Goal: Find specific page/section: Find specific page/section

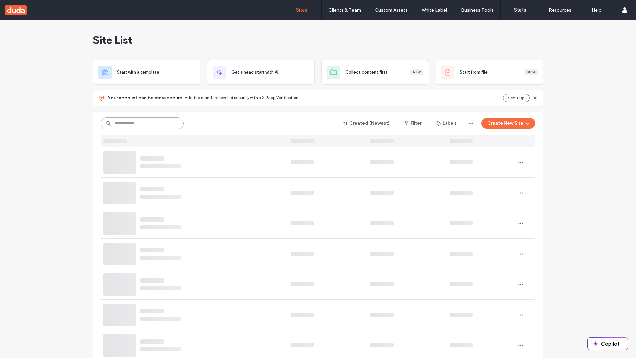
click at [140, 123] on input at bounding box center [142, 123] width 83 height 12
type input "**********"
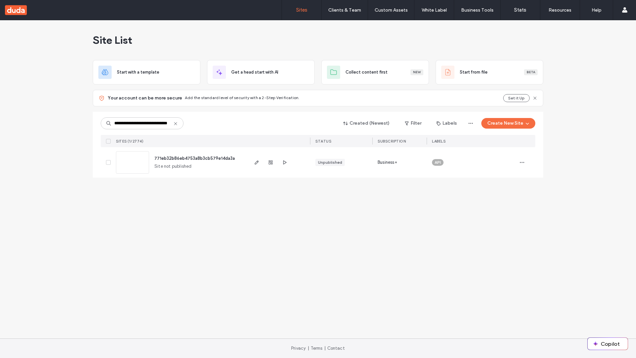
click at [195, 158] on span "771eb32b86eb4753a8b3cb579e14da3a" at bounding box center [194, 158] width 80 height 5
